Goal: Information Seeking & Learning: Learn about a topic

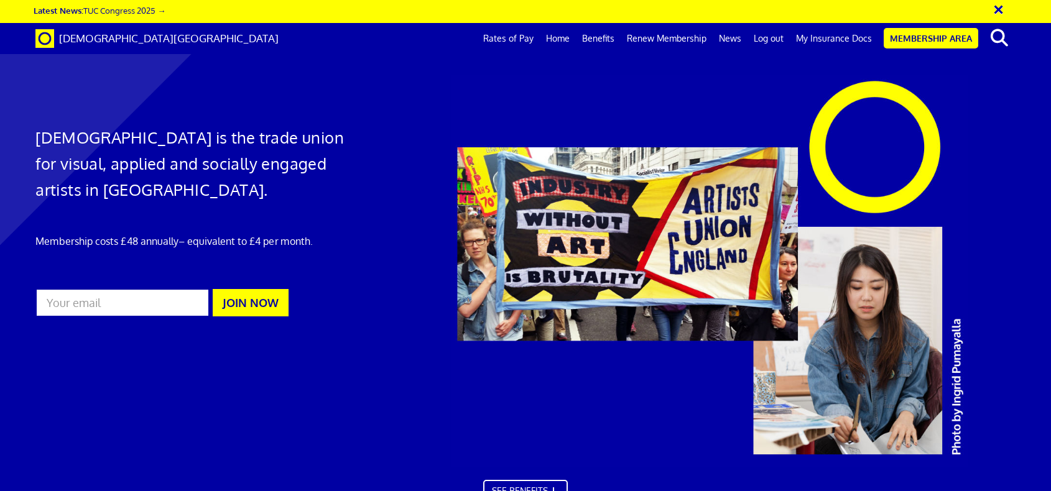
scroll to position [0, 13]
drag, startPoint x: 0, startPoint y: 0, endPoint x: 684, endPoint y: 38, distance: 685.3
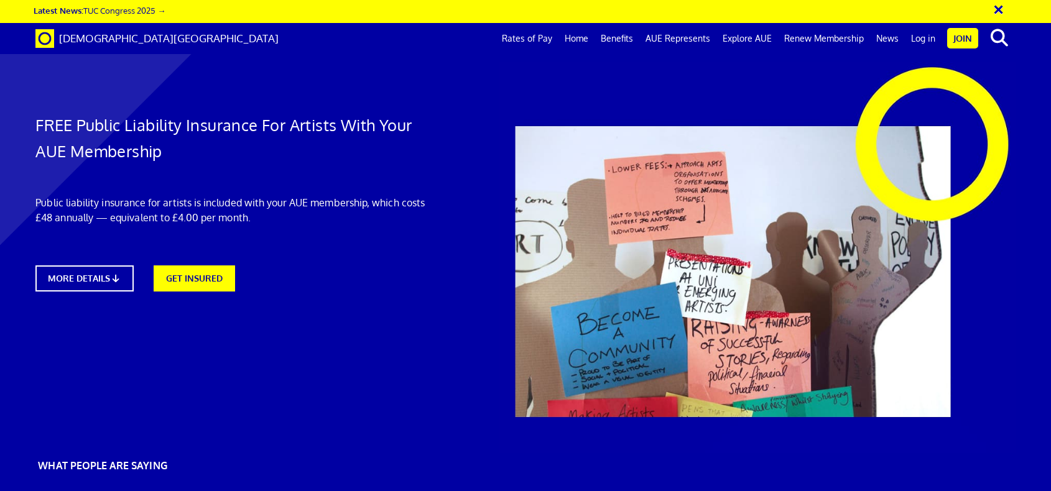
scroll to position [0, 13]
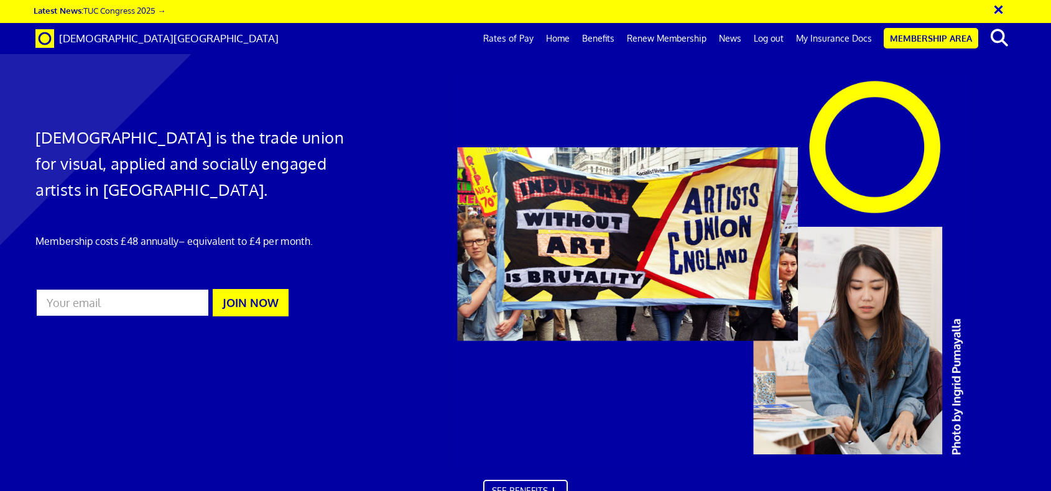
scroll to position [0, 13]
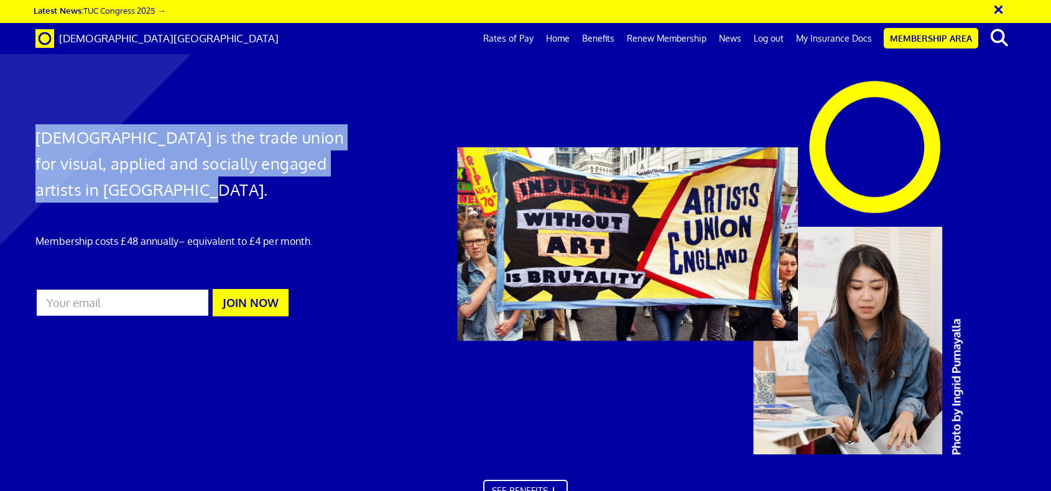
drag, startPoint x: 121, startPoint y: 185, endPoint x: 39, endPoint y: 143, distance: 92.1
click at [39, 143] on h1 "[DEMOGRAPHIC_DATA] is the trade union for visual, applied and socially engaged …" at bounding box center [192, 163] width 314 height 78
copy h1 "[DEMOGRAPHIC_DATA] is the trade union for visual, applied and socially engaged …"
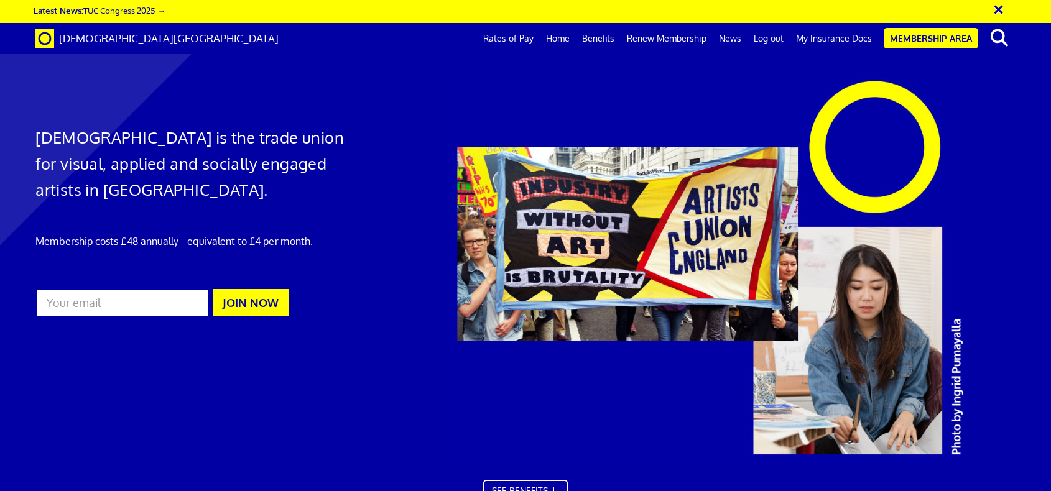
click at [355, 203] on div "[DEMOGRAPHIC_DATA] is the trade union for visual, applied and socially engaged …" at bounding box center [192, 201] width 333 height 252
